Goal: Information Seeking & Learning: Learn about a topic

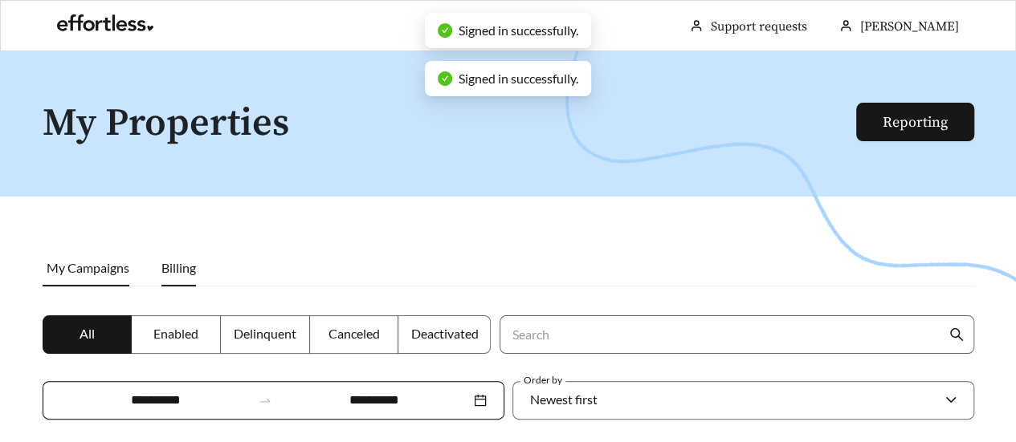
click at [172, 267] on span "Billing" at bounding box center [178, 267] width 35 height 15
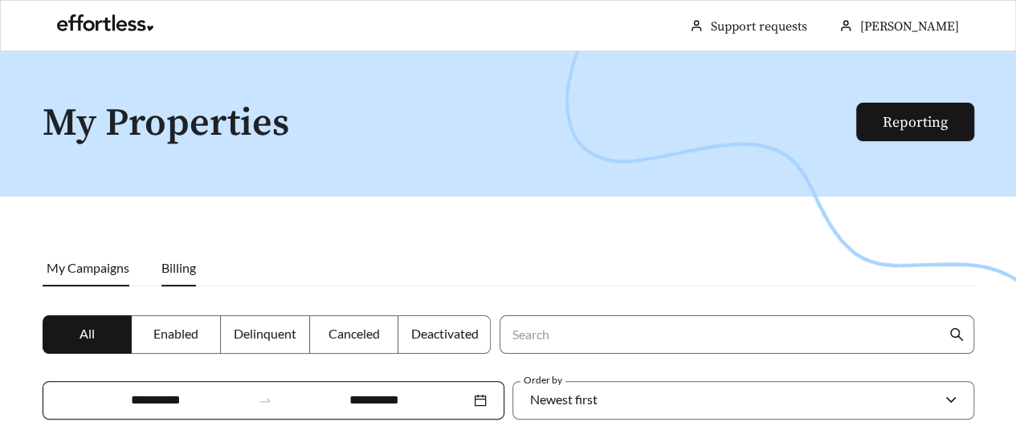
click at [84, 266] on span "My Campaigns" at bounding box center [88, 267] width 83 height 15
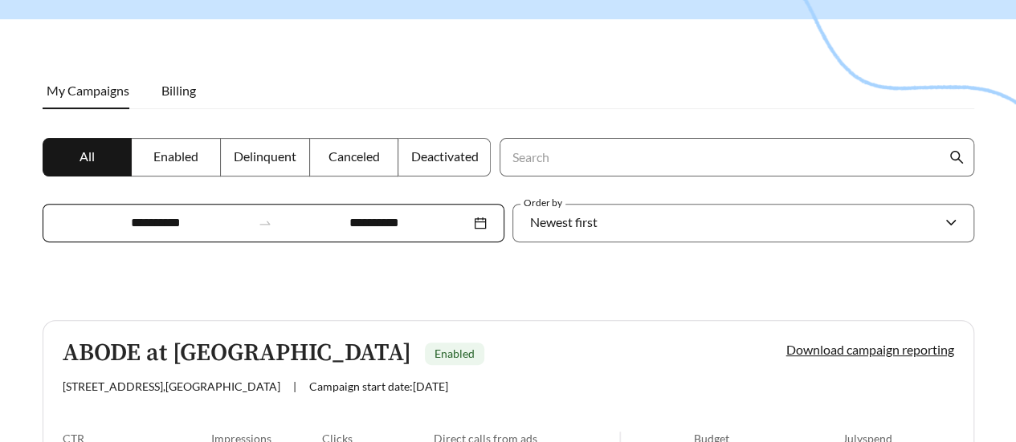
scroll to position [206, 0]
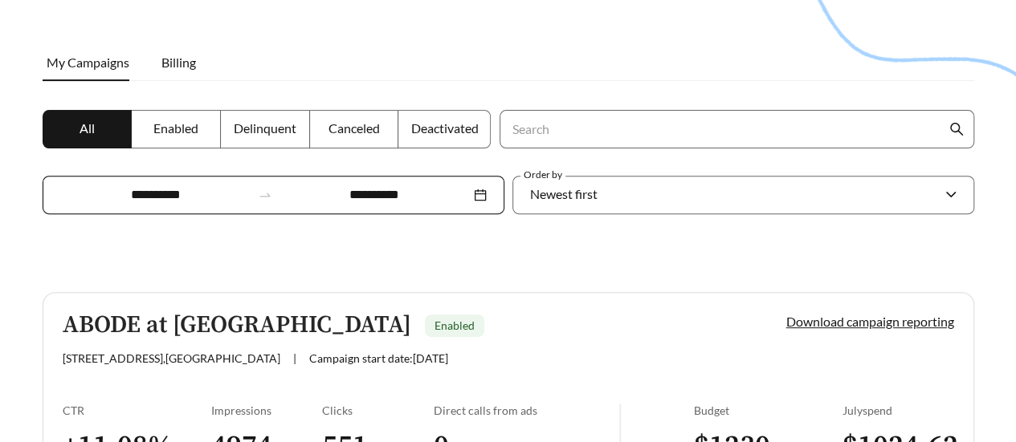
click at [362, 401] on link "ABODE at [GEOGRAPHIC_DATA] Enabled [STREET_ADDRESS] | Campaign start date: [DAT…" at bounding box center [508, 394] width 931 height 204
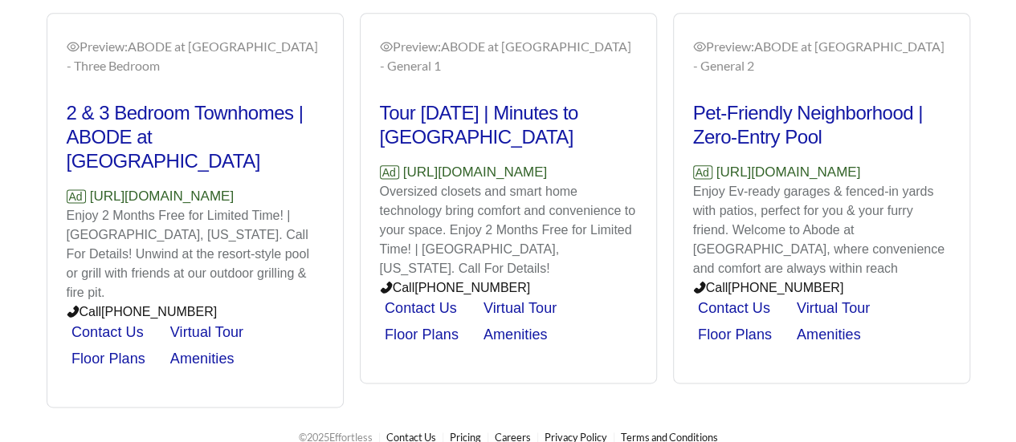
scroll to position [972, 0]
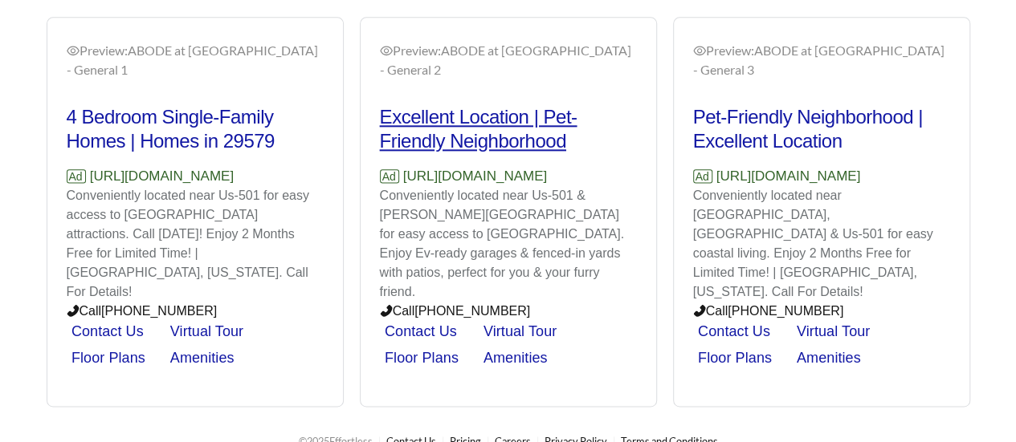
click at [491, 128] on h2 "Excellent Location | Pet-Friendly Neighborhood" at bounding box center [508, 129] width 257 height 48
click at [485, 112] on h2 "Excellent Location | Pet-Friendly Neighborhood" at bounding box center [508, 129] width 257 height 48
click at [514, 350] on link "Amenities" at bounding box center [515, 358] width 64 height 16
